Goal: Task Accomplishment & Management: Manage account settings

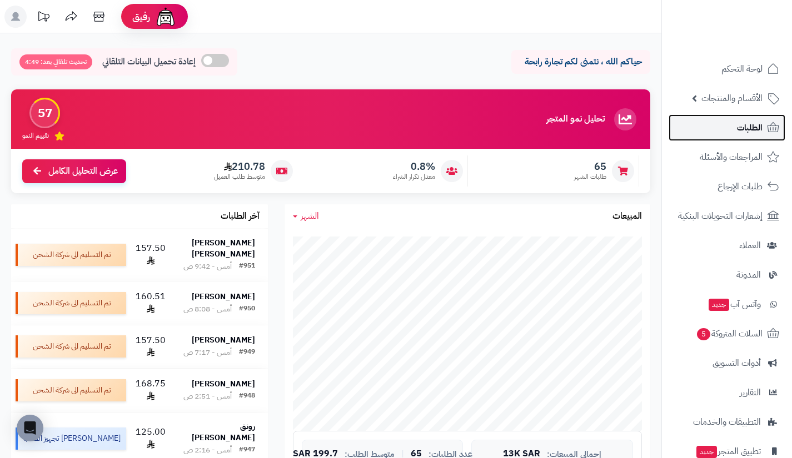
click at [733, 123] on link "الطلبات" at bounding box center [727, 127] width 117 height 27
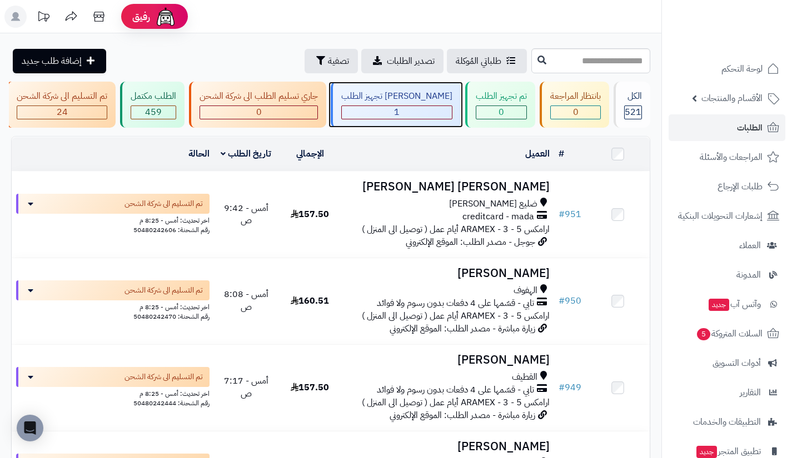
click at [400, 112] on span "1" at bounding box center [397, 112] width 6 height 13
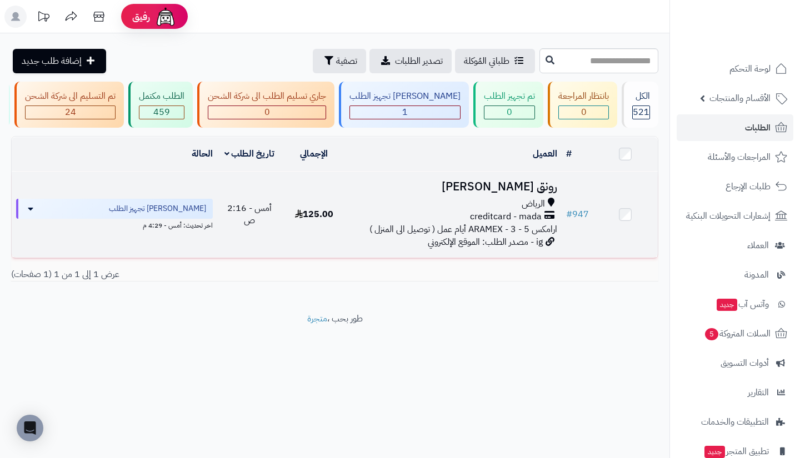
click at [531, 211] on span "الرياض" at bounding box center [533, 204] width 23 height 13
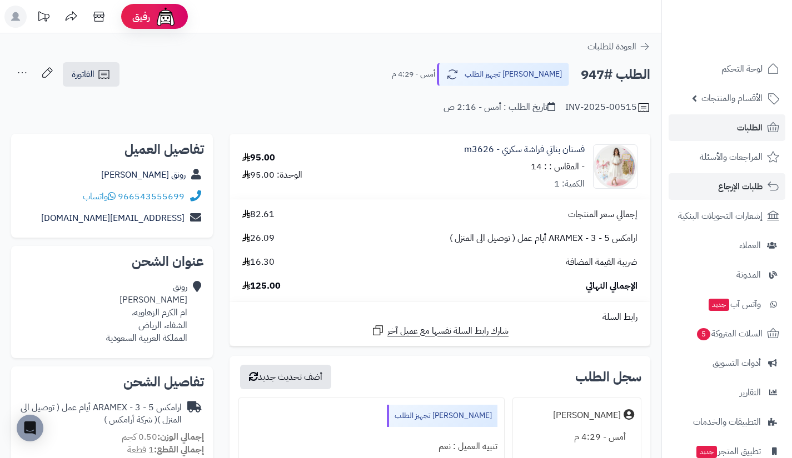
scroll to position [79, 0]
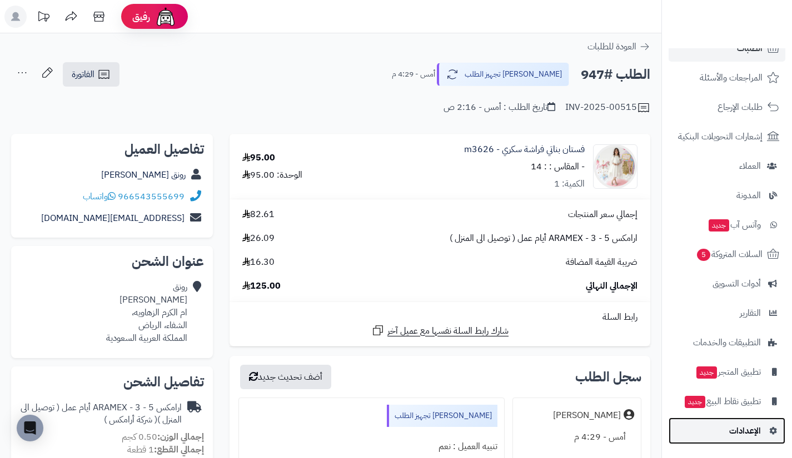
click at [726, 426] on link "الإعدادات" at bounding box center [727, 431] width 117 height 27
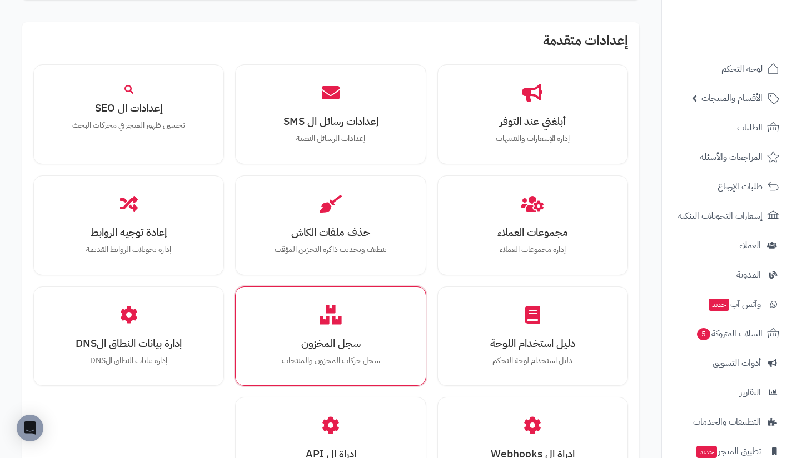
scroll to position [1120, 0]
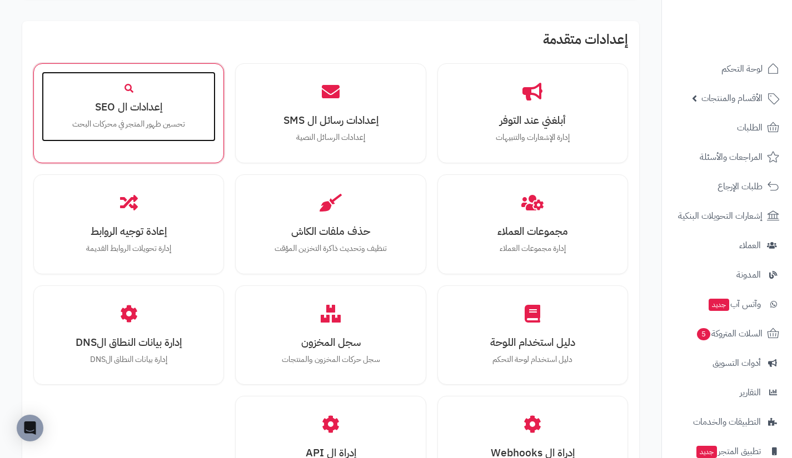
click at [159, 111] on h3 "إعدادات ال SEO" at bounding box center [129, 107] width 152 height 12
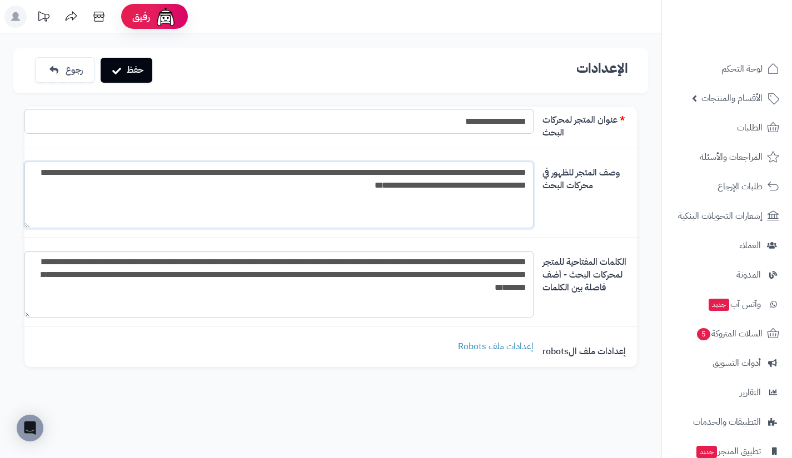
click at [452, 201] on textarea "**********" at bounding box center [278, 195] width 509 height 67
click at [99, 15] on icon at bounding box center [98, 17] width 11 height 10
click at [734, 121] on link "الطلبات" at bounding box center [727, 127] width 117 height 27
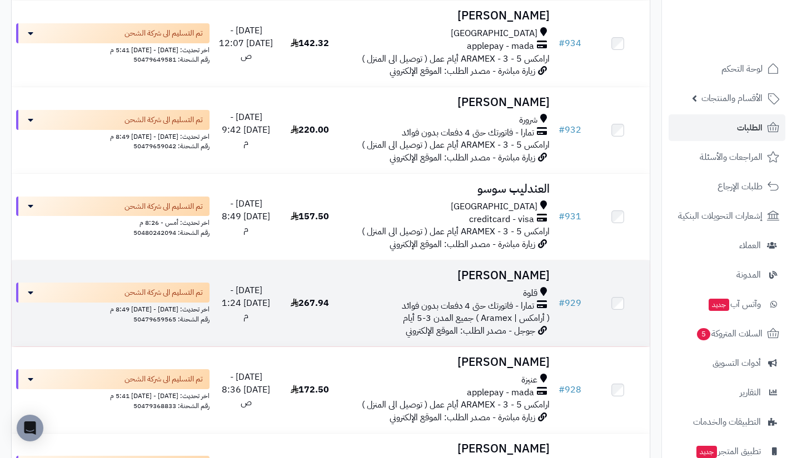
scroll to position [1151, 0]
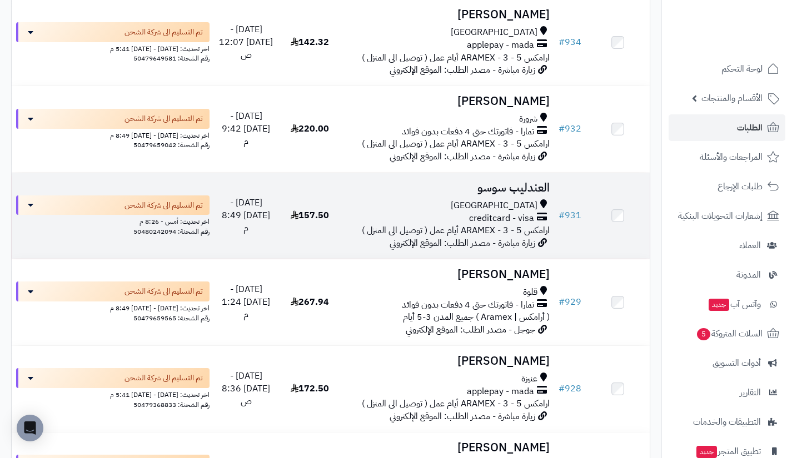
click at [524, 212] on span "[GEOGRAPHIC_DATA]" at bounding box center [494, 206] width 87 height 13
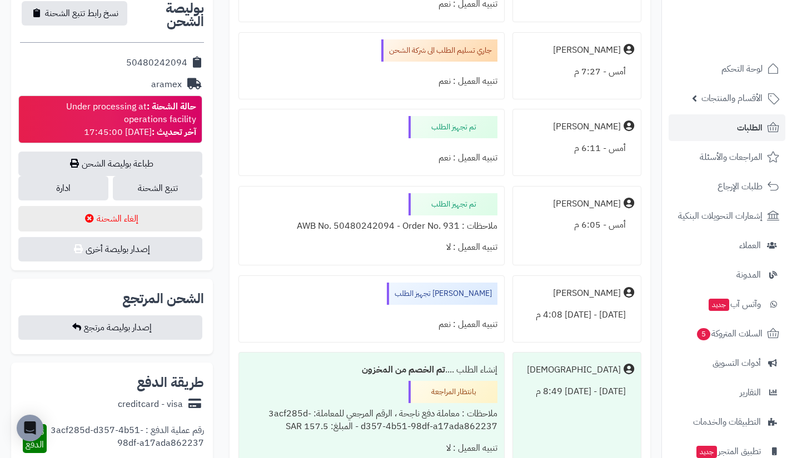
scroll to position [467, 0]
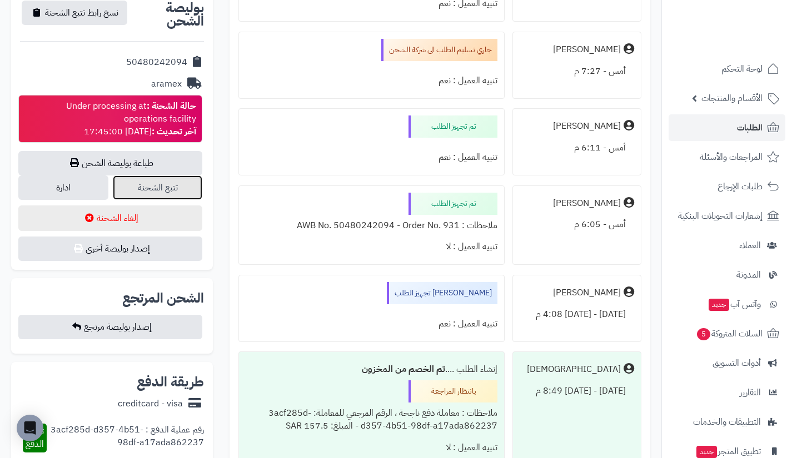
click at [149, 190] on link "تتبع الشحنة" at bounding box center [158, 188] width 90 height 24
